Goal: Information Seeking & Learning: Learn about a topic

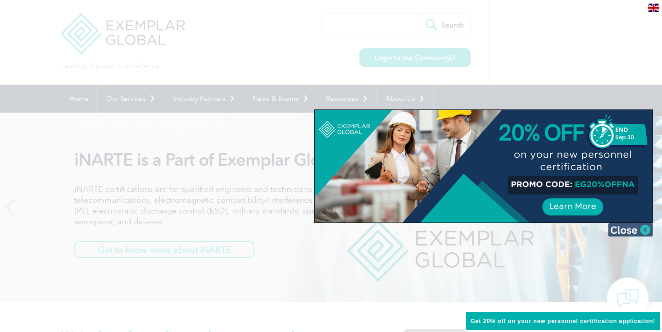
click at [649, 230] on img at bounding box center [630, 230] width 45 height 14
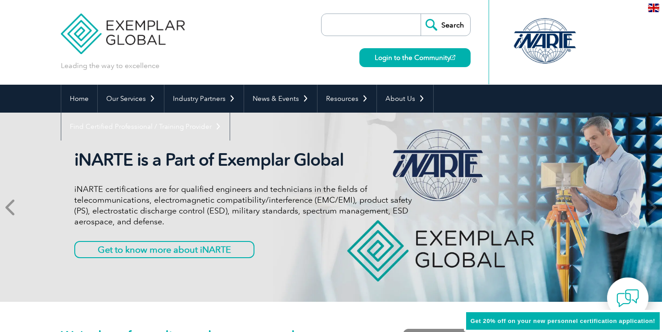
click at [10, 207] on icon at bounding box center [10, 207] width 11 height 0
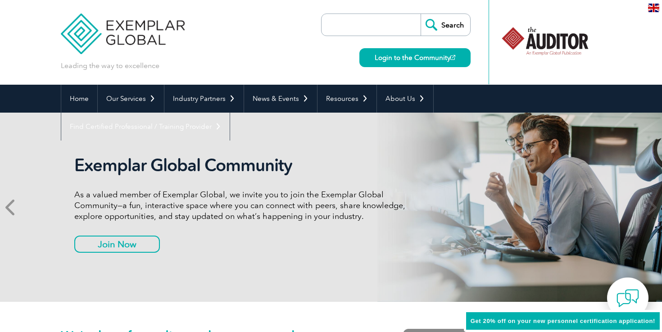
click at [12, 207] on icon at bounding box center [10, 207] width 11 height 0
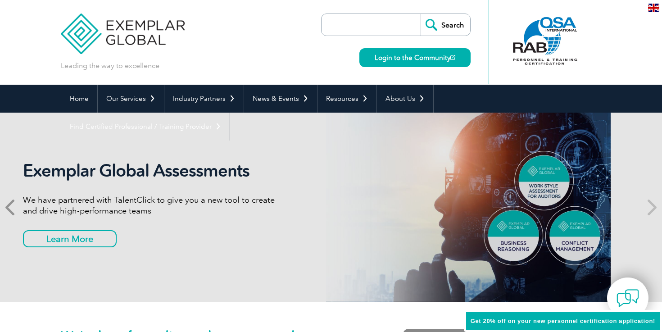
drag, startPoint x: 77, startPoint y: 168, endPoint x: 0, endPoint y: 208, distance: 86.1
click at [0, 207] on div "Getting to Know Our Customers Did you know that our certified auditors have ove…" at bounding box center [331, 207] width 662 height 189
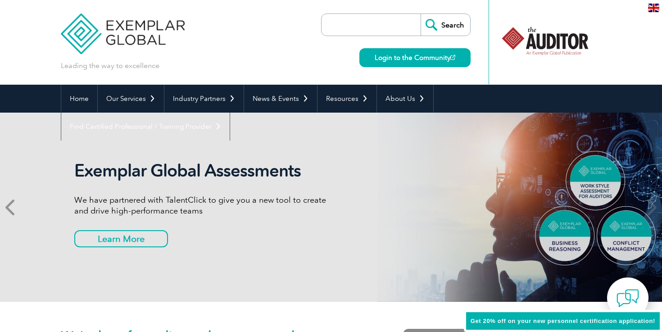
click at [9, 207] on icon at bounding box center [10, 207] width 11 height 0
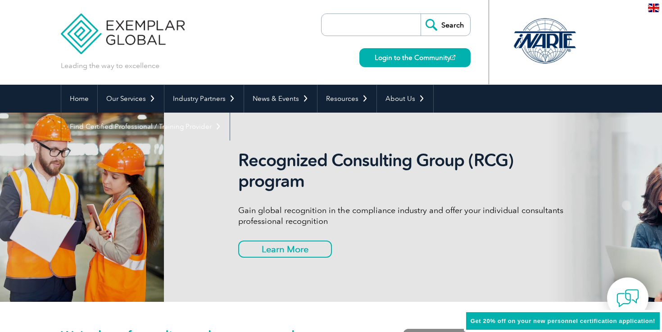
drag, startPoint x: 76, startPoint y: 159, endPoint x: 331, endPoint y: 188, distance: 256.3
click at [327, 187] on h2 "Recognized Consulting Group (RCG) program" at bounding box center [407, 170] width 338 height 41
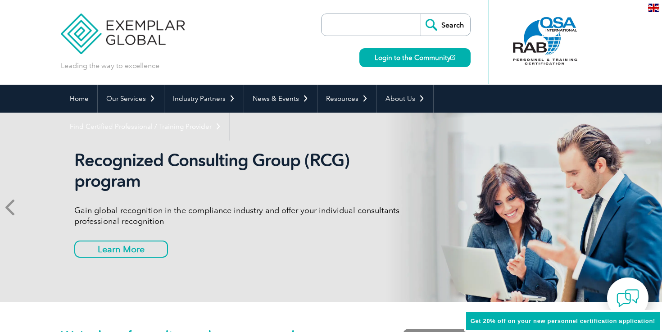
click at [11, 207] on icon at bounding box center [10, 207] width 11 height 0
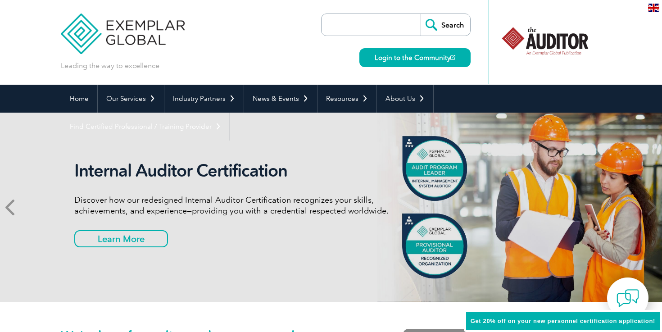
click at [9, 207] on icon at bounding box center [10, 207] width 11 height 0
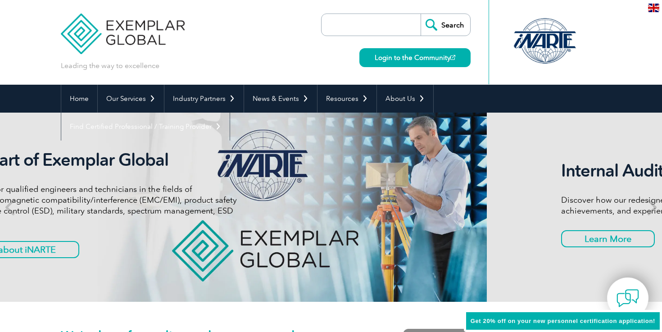
drag, startPoint x: 260, startPoint y: 222, endPoint x: 47, endPoint y: 236, distance: 212.7
click at [53, 235] on div "iNARTE is a Part of Exemplar Global iNARTE certifications are for qualified eng…" at bounding box center [68, 207] width 338 height 115
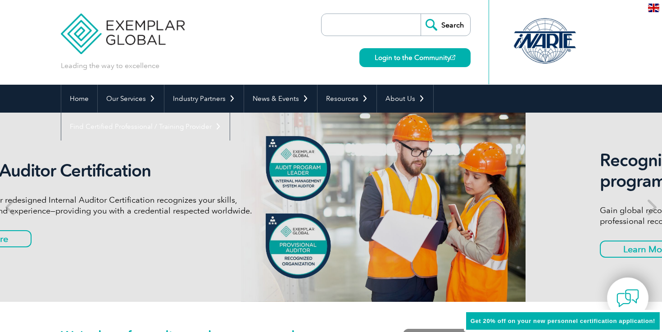
drag, startPoint x: 269, startPoint y: 210, endPoint x: 36, endPoint y: 221, distance: 233.7
click at [41, 219] on div "Internal Auditor Certification Discover how our redesigned Internal Auditor Cer…" at bounding box center [107, 207] width 338 height 94
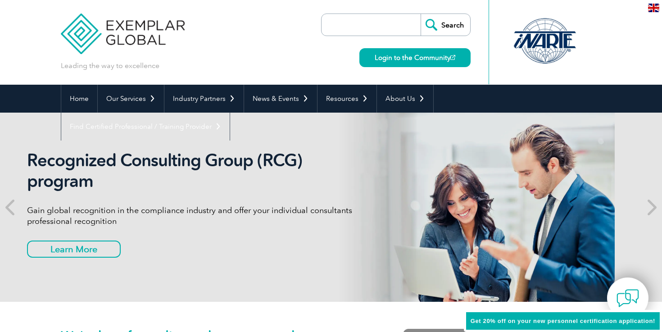
drag, startPoint x: 247, startPoint y: 207, endPoint x: 35, endPoint y: 216, distance: 212.9
click at [41, 215] on p "Gain global recognition in the compliance industry and offer your individual co…" at bounding box center [196, 216] width 338 height 22
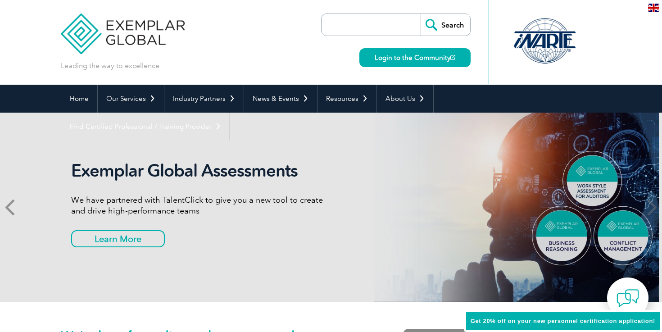
drag, startPoint x: 237, startPoint y: 200, endPoint x: 0, endPoint y: 214, distance: 236.6
click at [5, 213] on div "Getting to Know Our Customers Did you know that our certified auditors have ove…" at bounding box center [331, 207] width 662 height 189
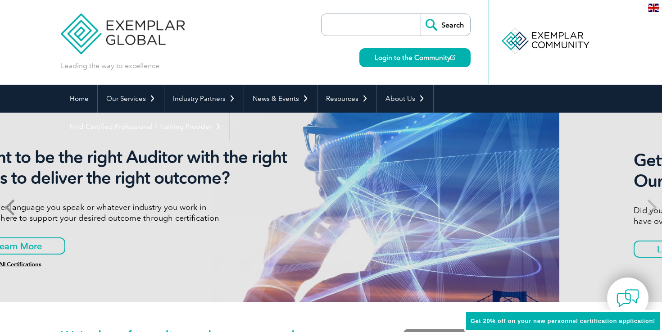
drag, startPoint x: 234, startPoint y: 199, endPoint x: 0, endPoint y: 212, distance: 234.7
click at [0, 211] on div "Getting to Know Our Customers Did you know that our certified auditors have ove…" at bounding box center [331, 207] width 662 height 189
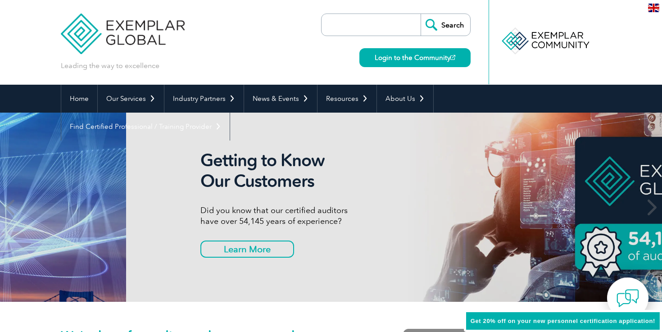
drag, startPoint x: 249, startPoint y: 192, endPoint x: 563, endPoint y: 204, distance: 314.8
click at [539, 202] on div "Getting to Know Our Customers Did you know that our certified auditors have ove…" at bounding box center [370, 207] width 338 height 114
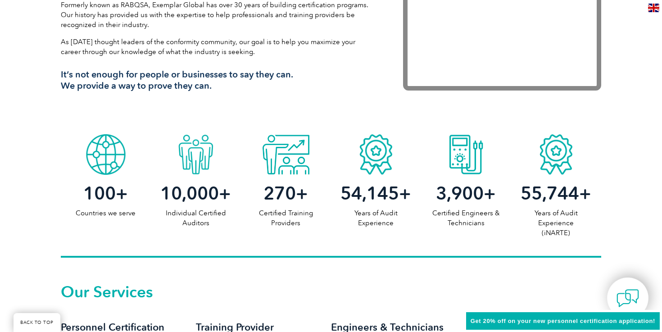
scroll to position [365, 0]
drag, startPoint x: 266, startPoint y: 189, endPoint x: 317, endPoint y: 225, distance: 62.0
click at [317, 225] on div "270 + Certified Training Providers" at bounding box center [286, 200] width 90 height 53
click at [195, 195] on span "10,000" at bounding box center [189, 193] width 59 height 22
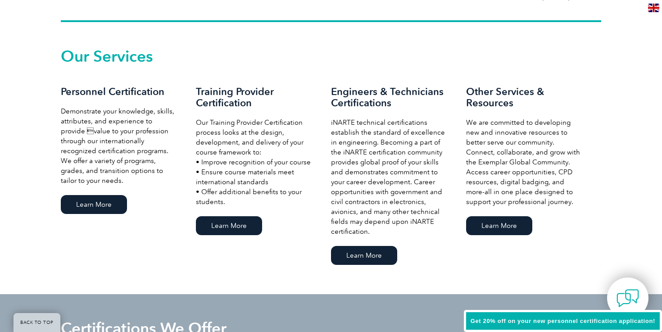
scroll to position [601, 0]
